Goal: Check status: Check status

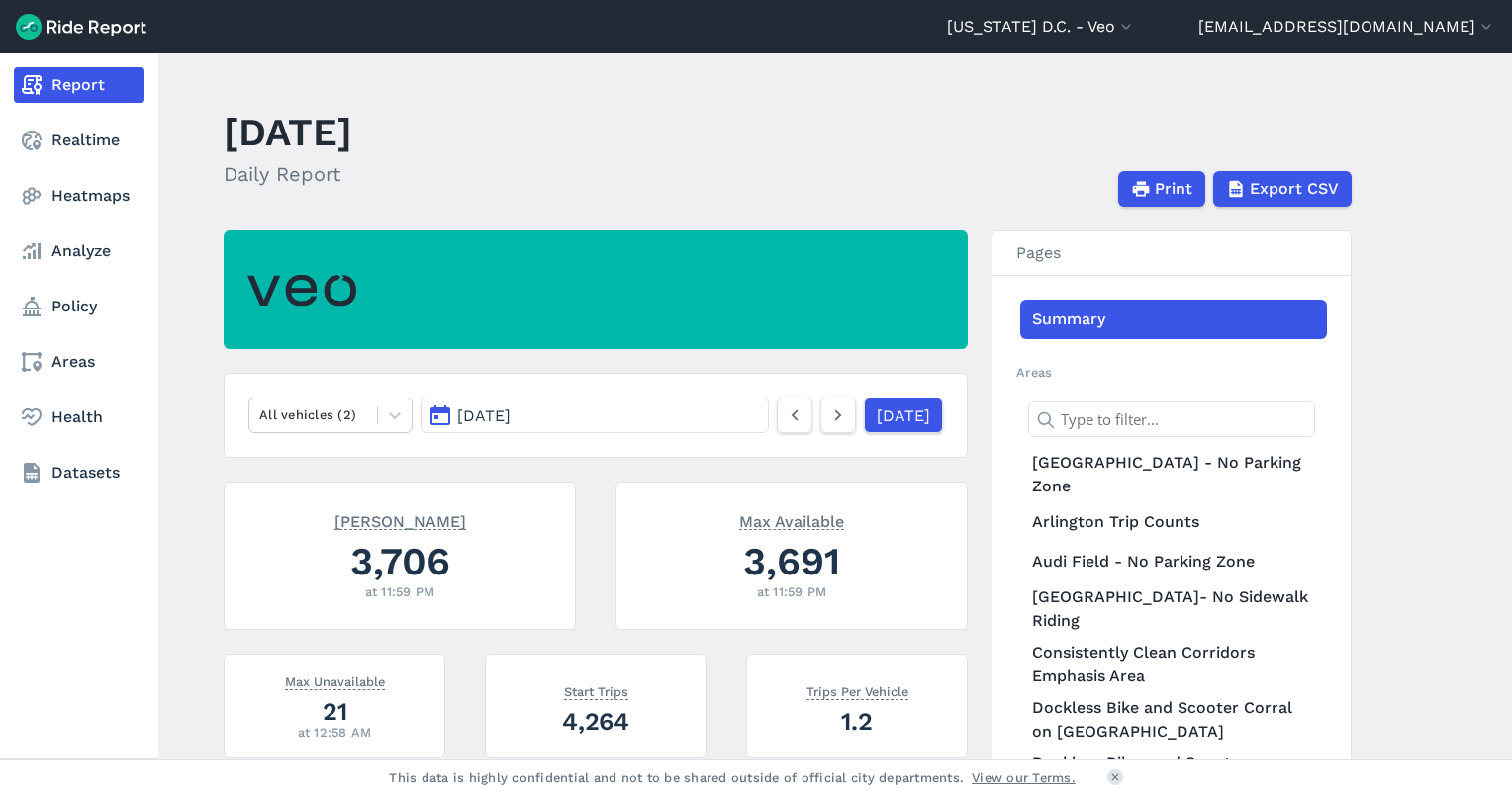
click at [59, 84] on link "Report" at bounding box center [79, 85] width 131 height 36
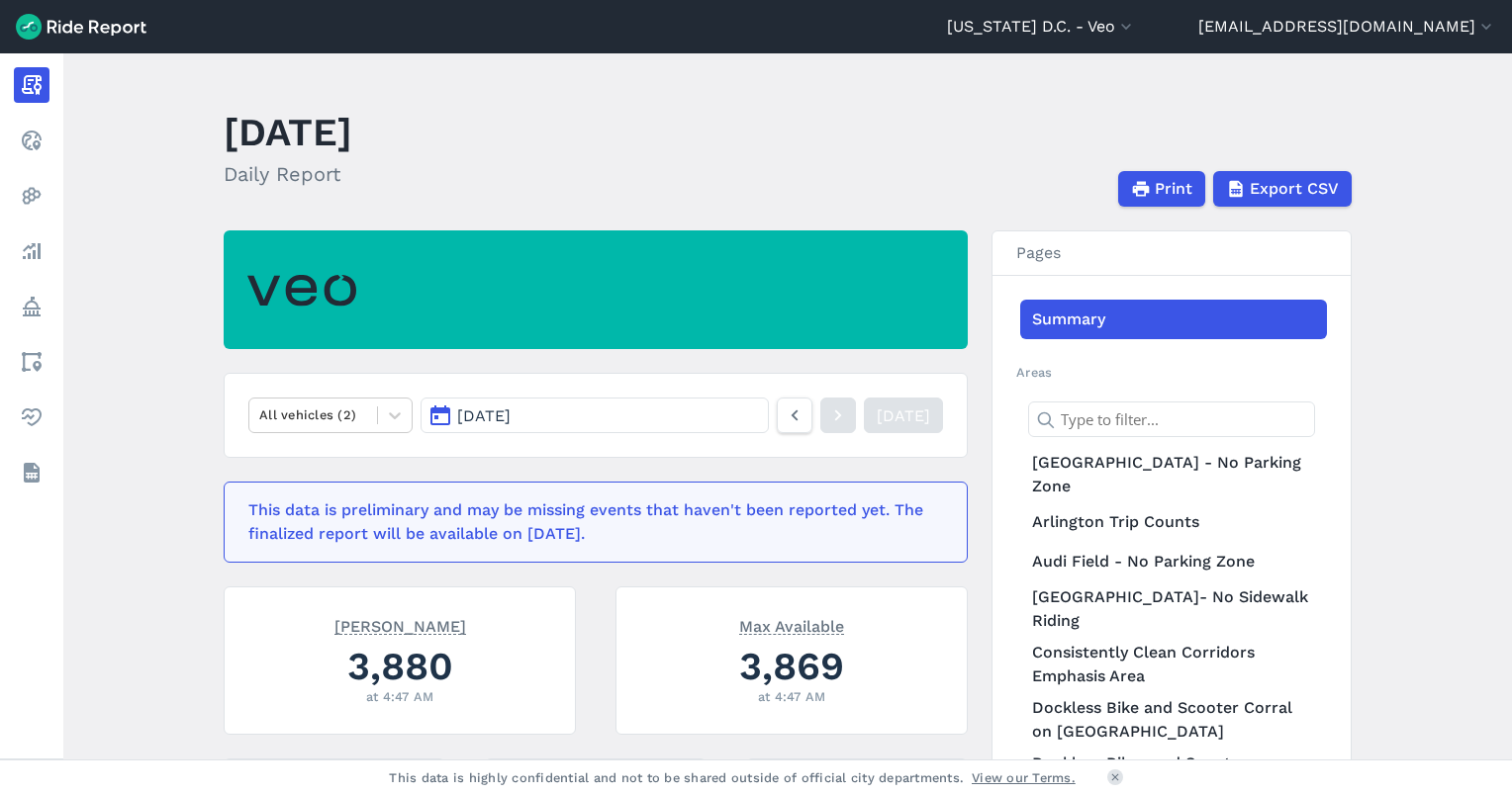
drag, startPoint x: 816, startPoint y: 704, endPoint x: 87, endPoint y: 135, distance: 925.5
click at [87, 135] on main "[DATE] Daily Report Print Export CSV All vehicles (2) [DATE] [DATE] This data i…" at bounding box center [787, 406] width 1448 height 706
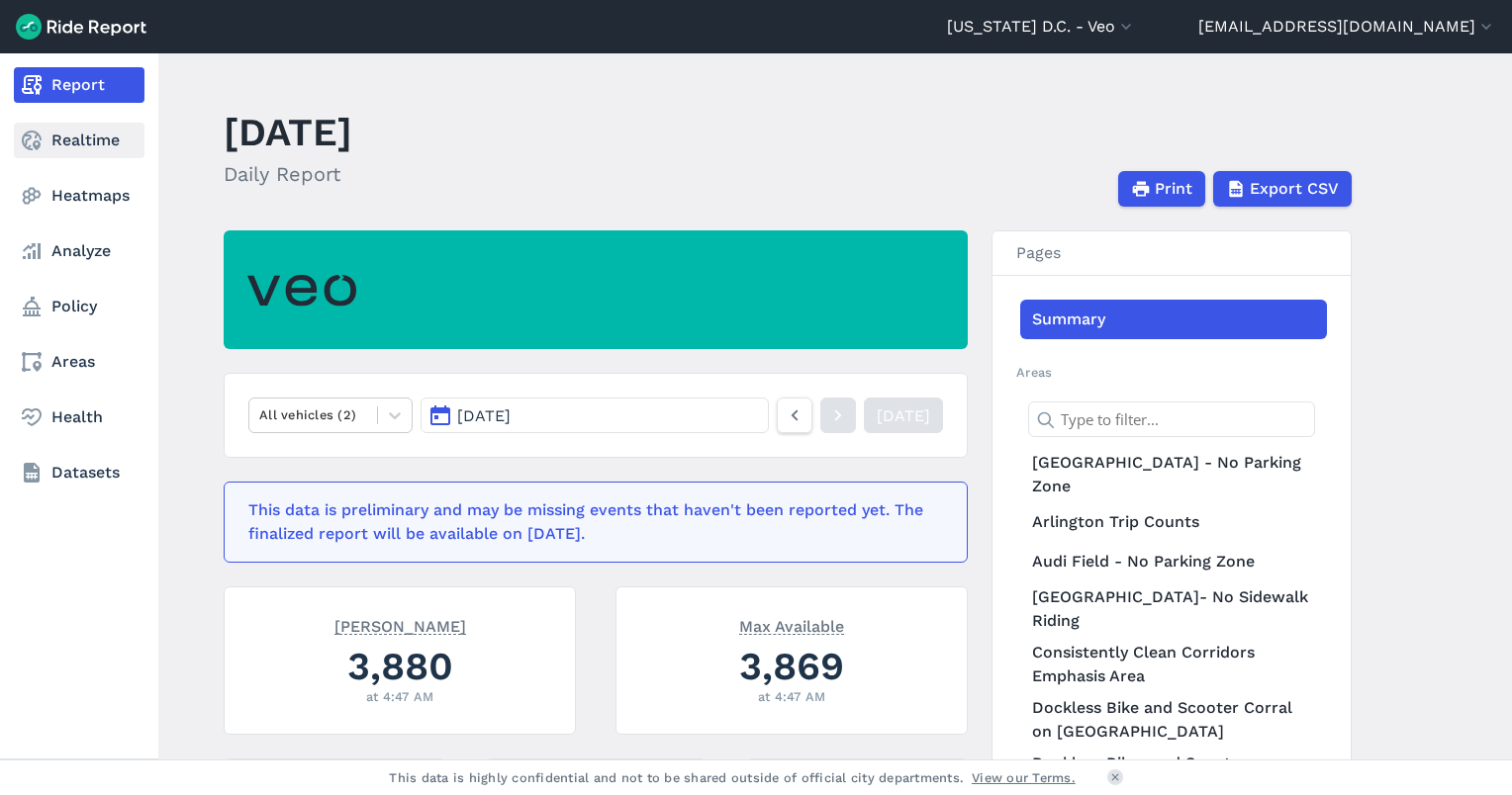
click at [67, 138] on link "Realtime" at bounding box center [79, 141] width 131 height 36
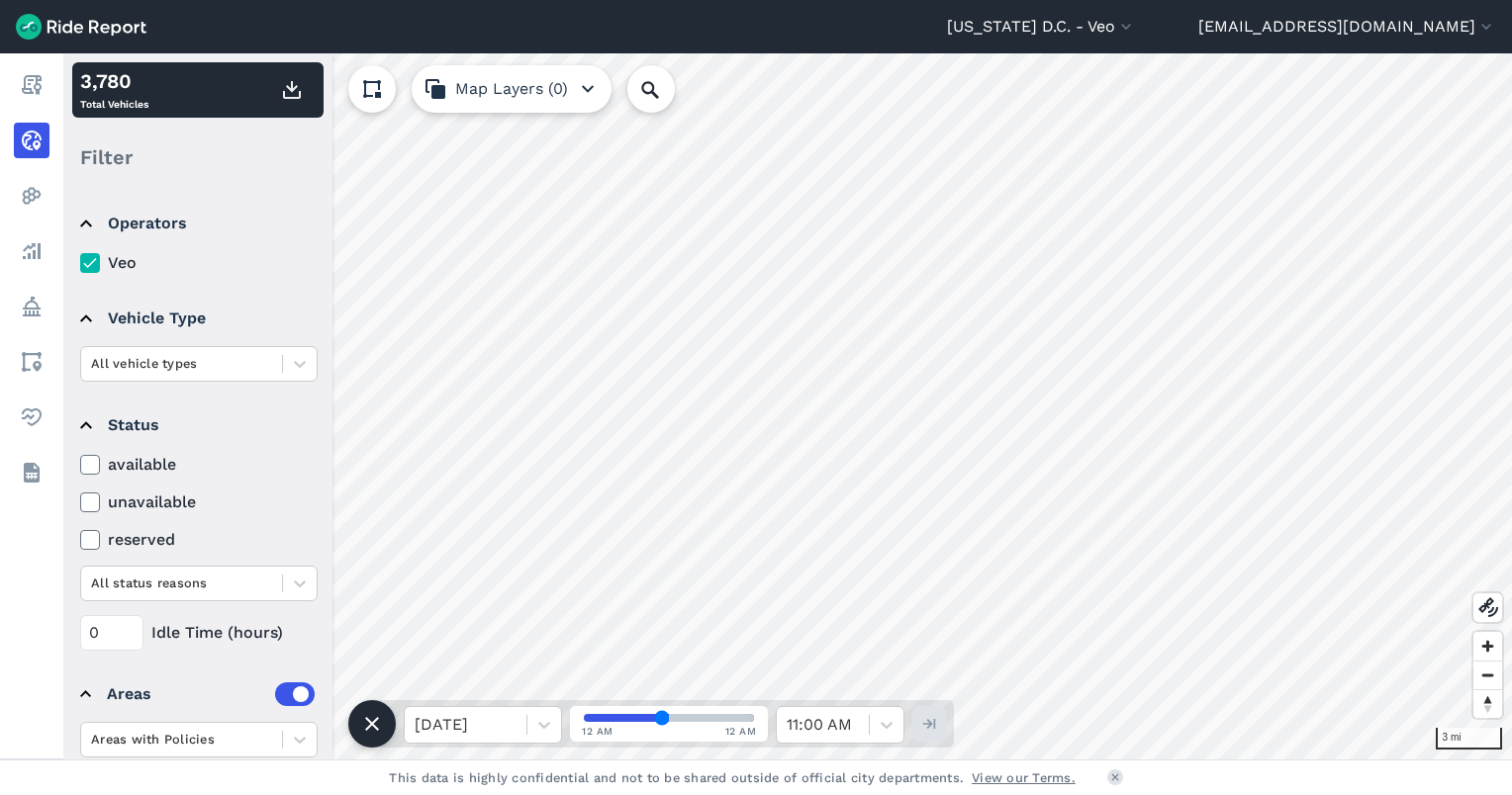
click at [90, 475] on label "available" at bounding box center [198, 465] width 237 height 24
click at [80, 466] on input "available" at bounding box center [80, 459] width 0 height 13
